Goal: Use online tool/utility

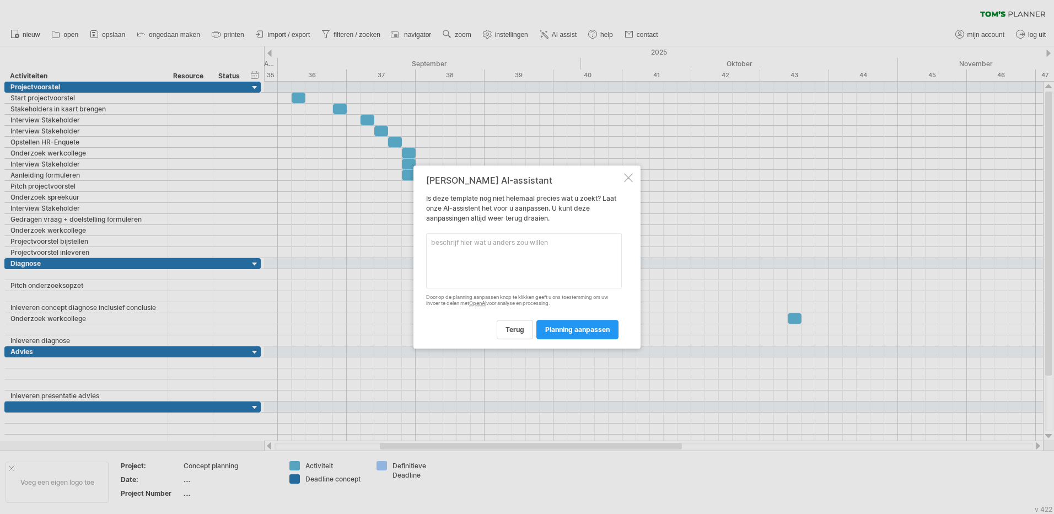
click at [493, 247] on textarea at bounding box center [524, 260] width 196 height 55
type textarea "Ik zou graag alleen de week willen in de planning en niet de dagen"
click at [571, 324] on link "planning aanpassen" at bounding box center [577, 329] width 82 height 19
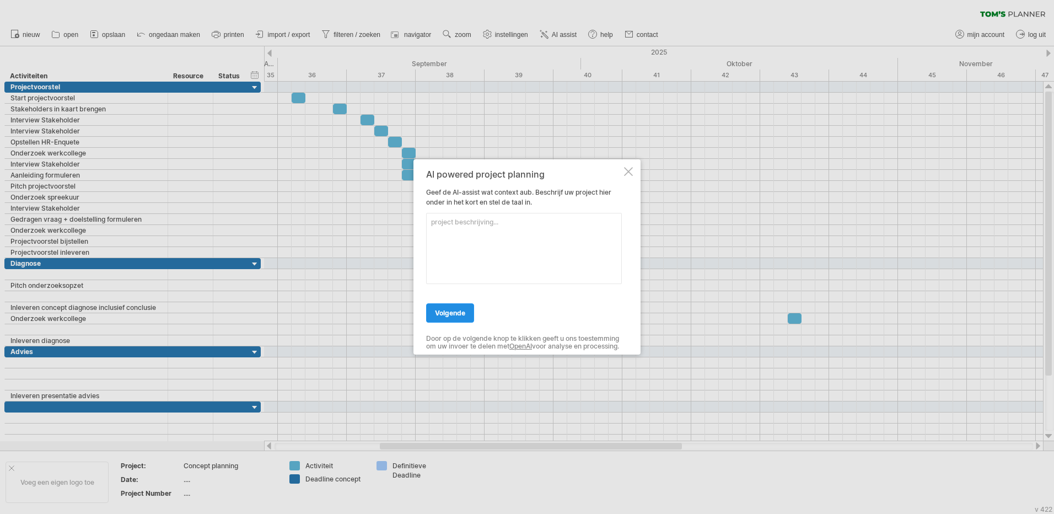
click at [454, 311] on span "volgende" at bounding box center [450, 313] width 30 height 8
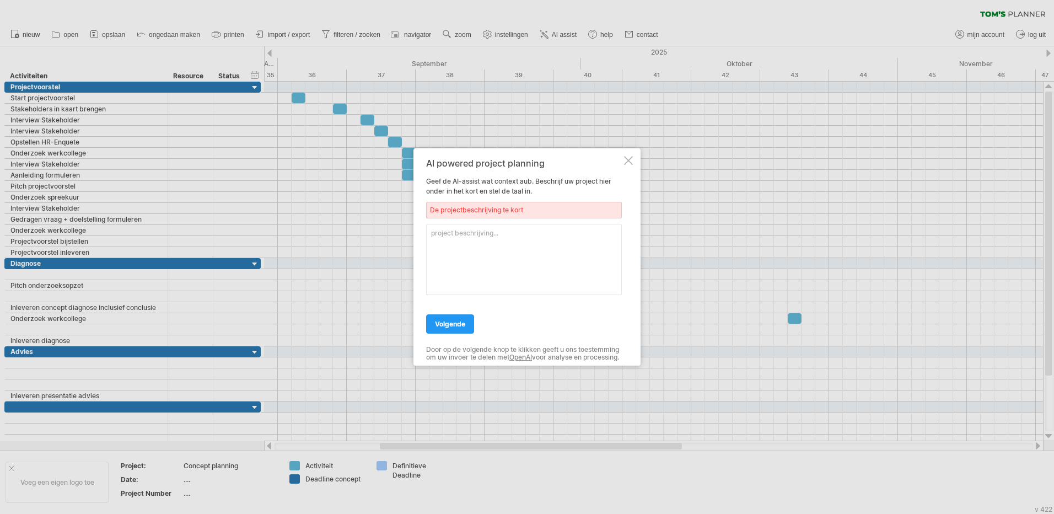
click at [479, 229] on textarea at bounding box center [524, 259] width 196 height 71
type textarea "Het bestaat uit een projectvoorstel, diagnose en advies"
click at [463, 320] on span "volgende" at bounding box center [450, 324] width 30 height 8
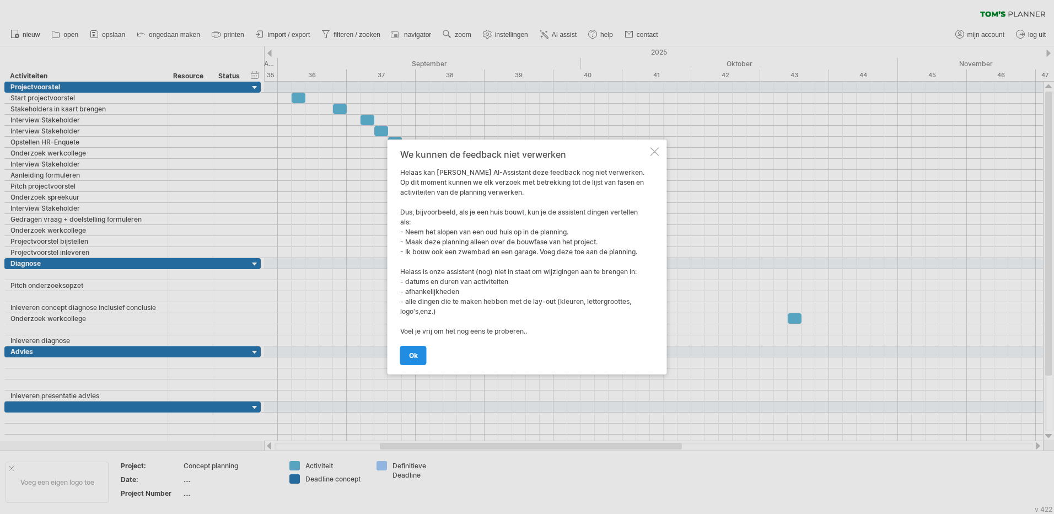
click at [411, 355] on span "ok" at bounding box center [413, 355] width 9 height 8
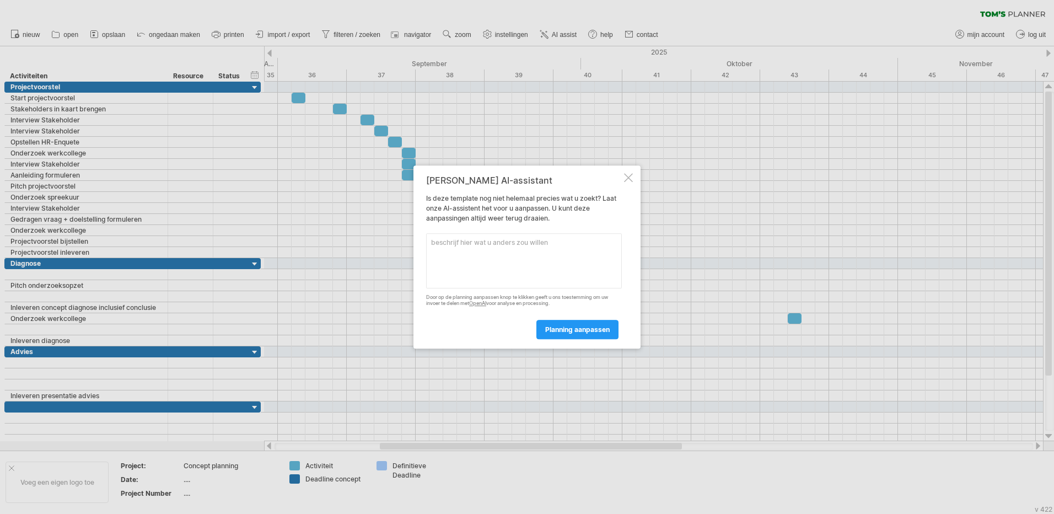
click at [623, 175] on div "[PERSON_NAME] AI-assistant Is deze template nog niet helemaal precies wat u zoe…" at bounding box center [526, 256] width 227 height 183
click at [634, 176] on div "[PERSON_NAME] AI-assistant Is deze template nog niet helemaal precies wat u zoe…" at bounding box center [526, 256] width 227 height 183
click at [631, 181] on div at bounding box center [628, 177] width 9 height 9
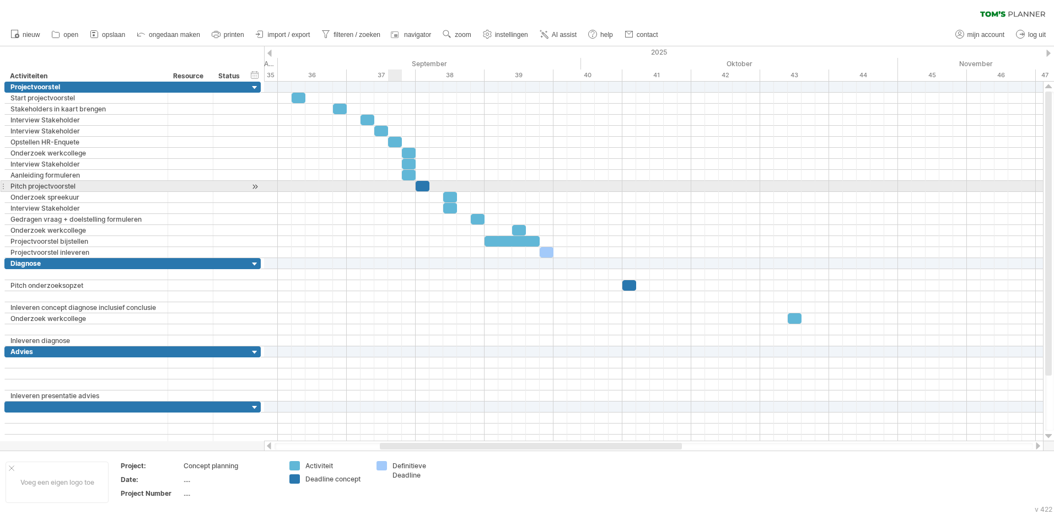
click at [399, 189] on div at bounding box center [653, 186] width 779 height 11
